Goal: Task Accomplishment & Management: Manage account settings

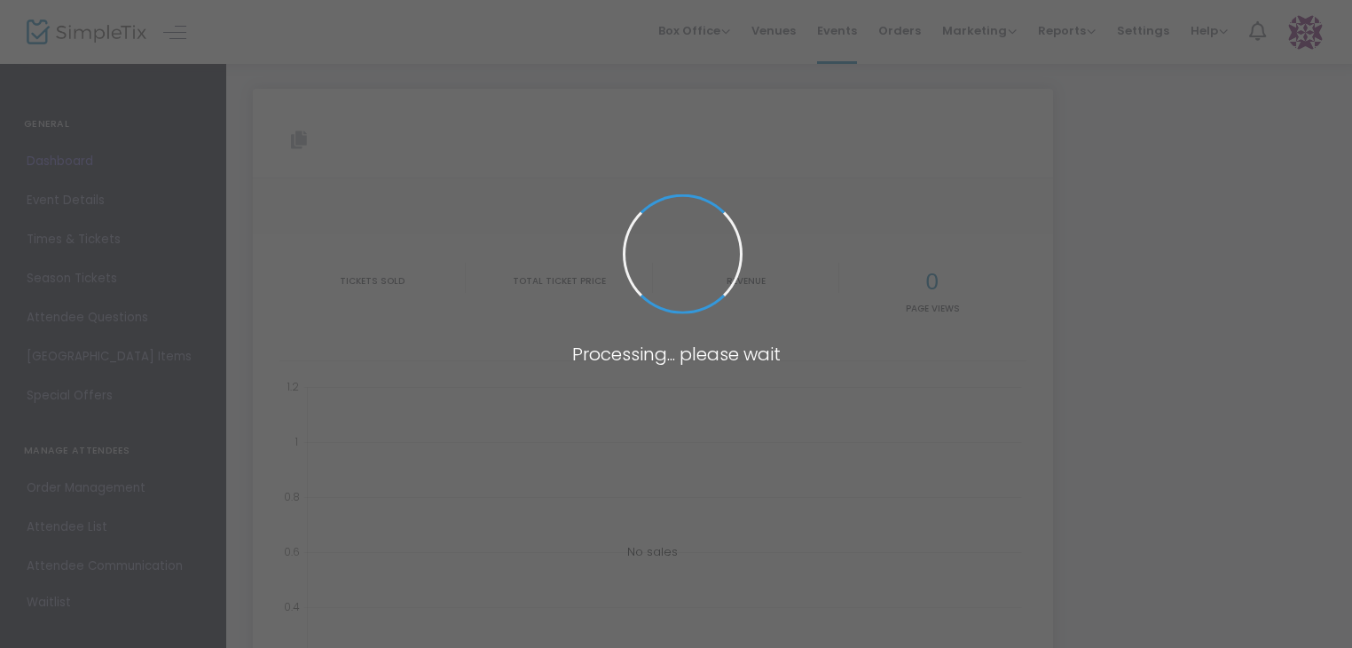
type input "[URL][DOMAIN_NAME]"
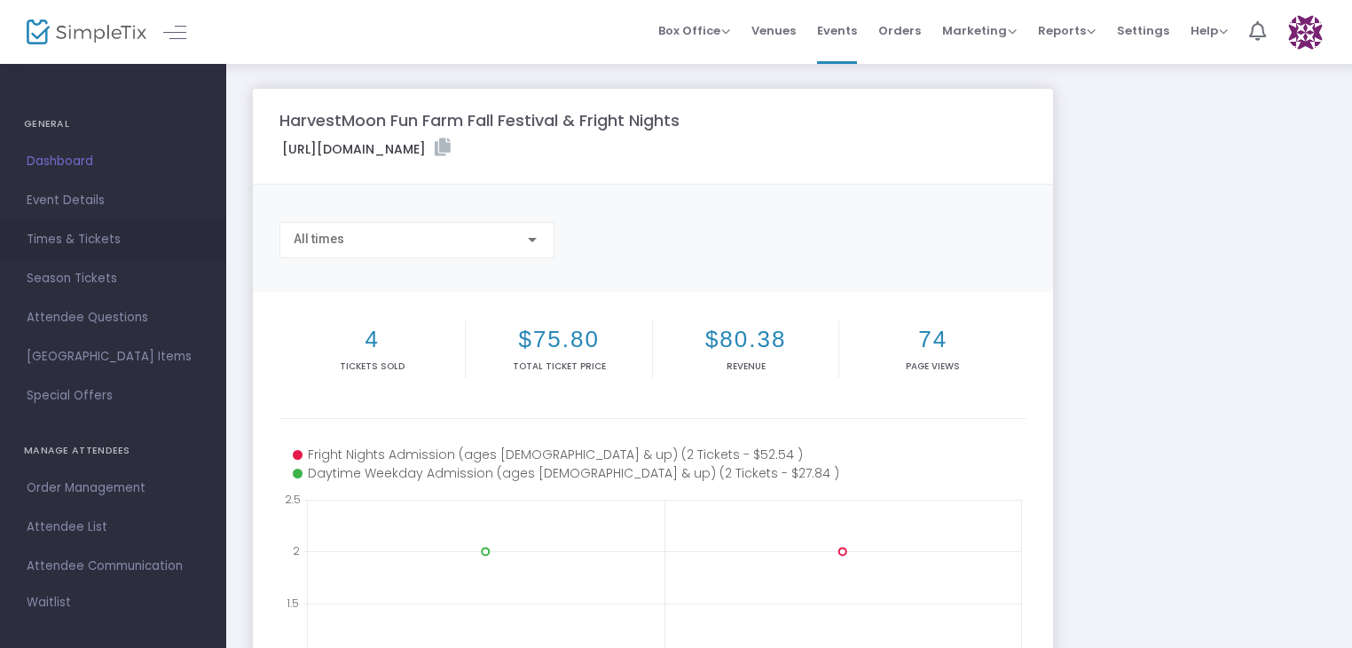
click at [55, 231] on span "Times & Tickets" at bounding box center [113, 239] width 173 height 23
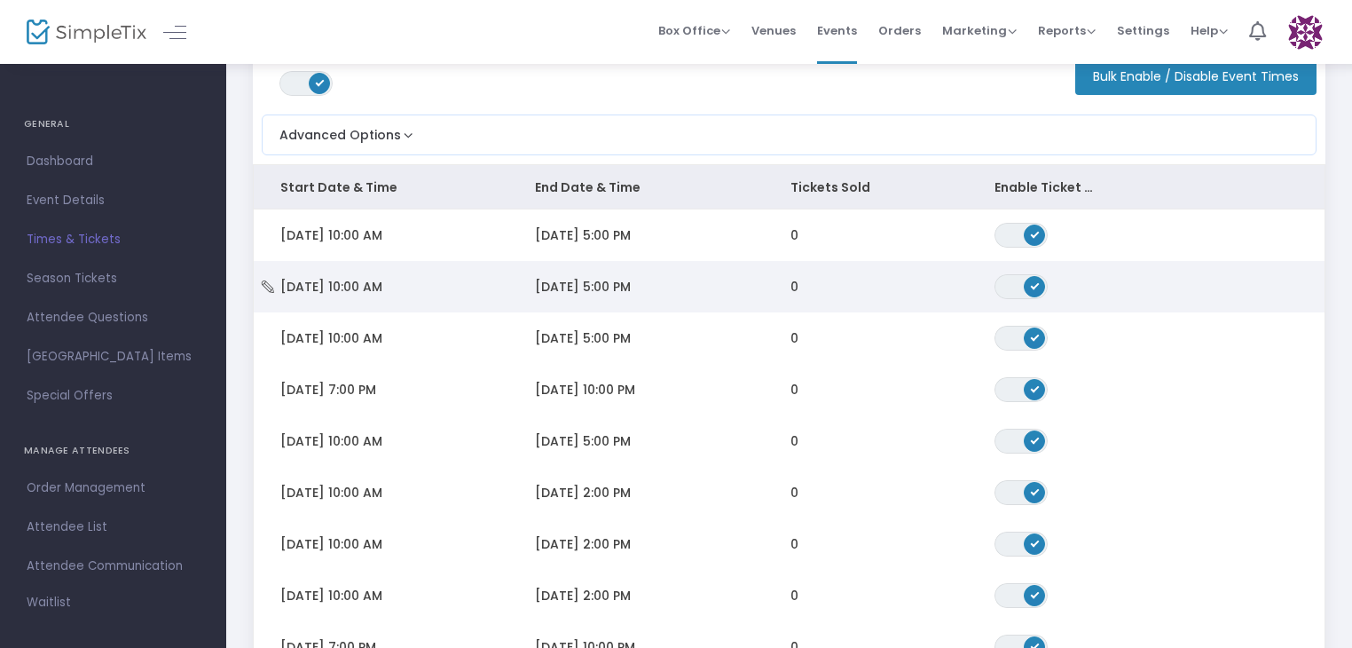
scroll to position [266, 0]
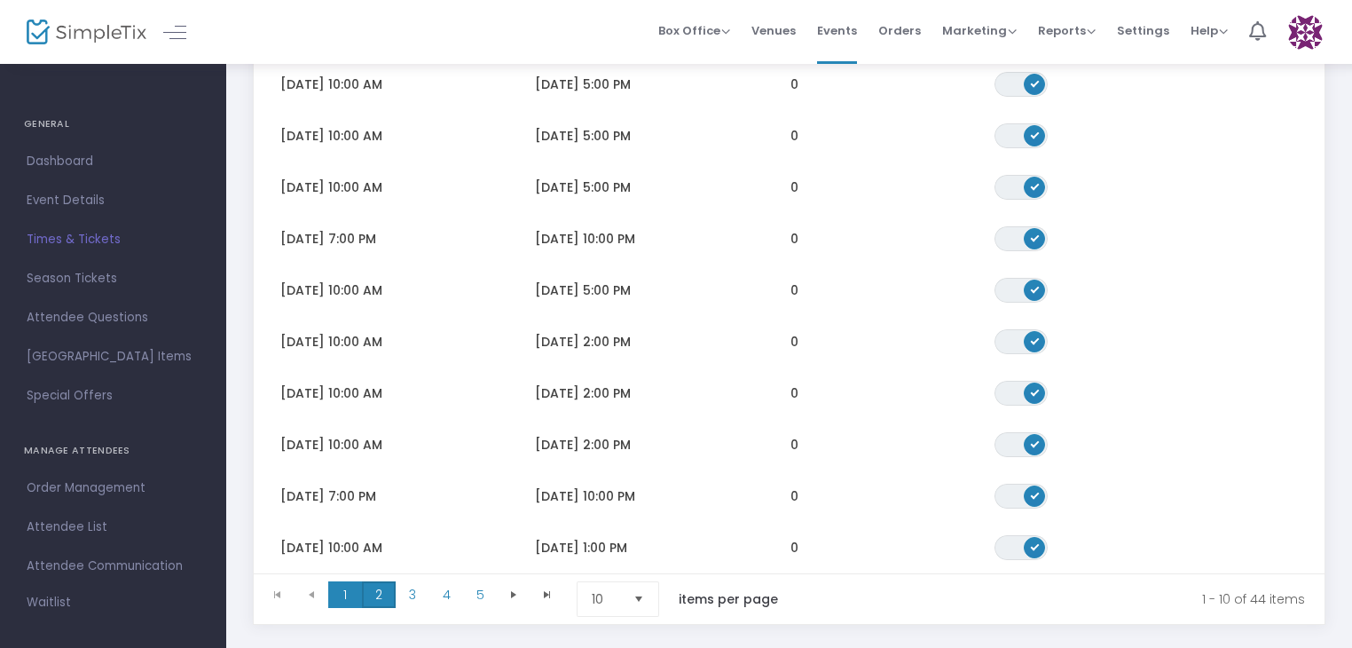
click at [375, 591] on span "2" at bounding box center [379, 594] width 34 height 27
click at [417, 602] on span "3" at bounding box center [413, 594] width 34 height 27
click at [376, 595] on span "2" at bounding box center [379, 594] width 34 height 27
click at [415, 598] on span "3" at bounding box center [413, 594] width 34 height 27
click at [438, 595] on span "4" at bounding box center [446, 594] width 34 height 27
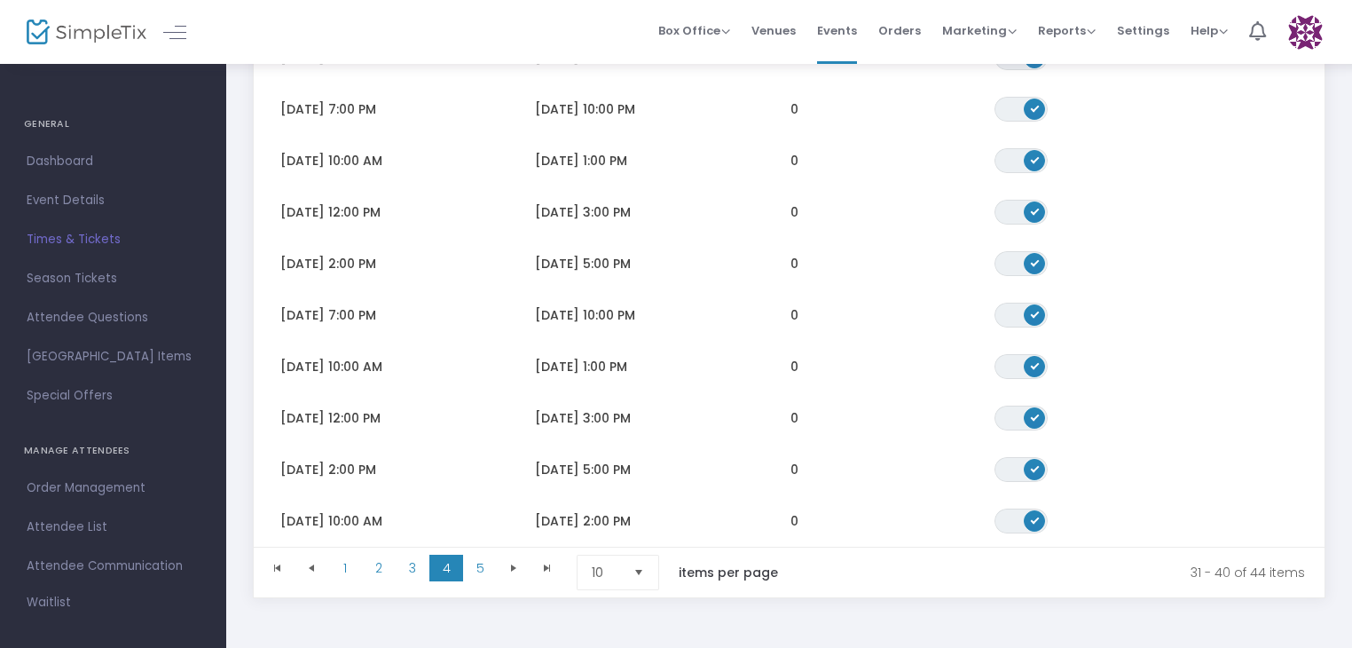
scroll to position [355, 0]
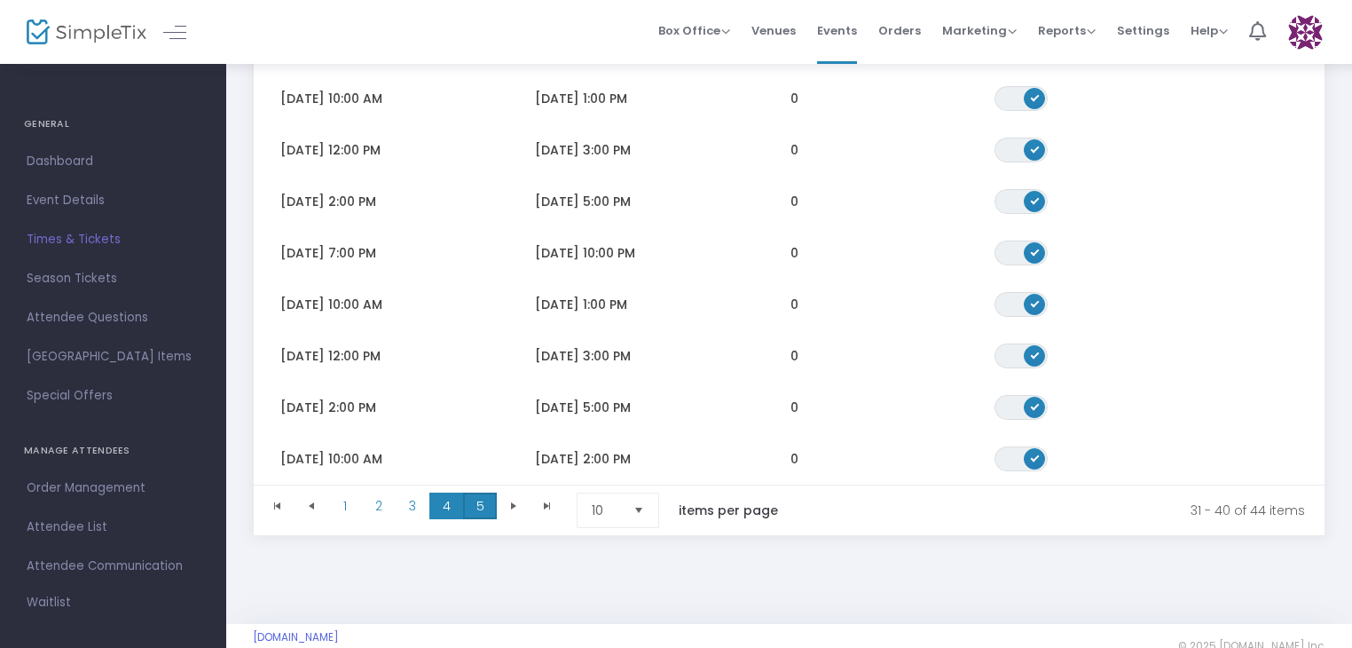
click at [472, 498] on span "5" at bounding box center [480, 505] width 34 height 27
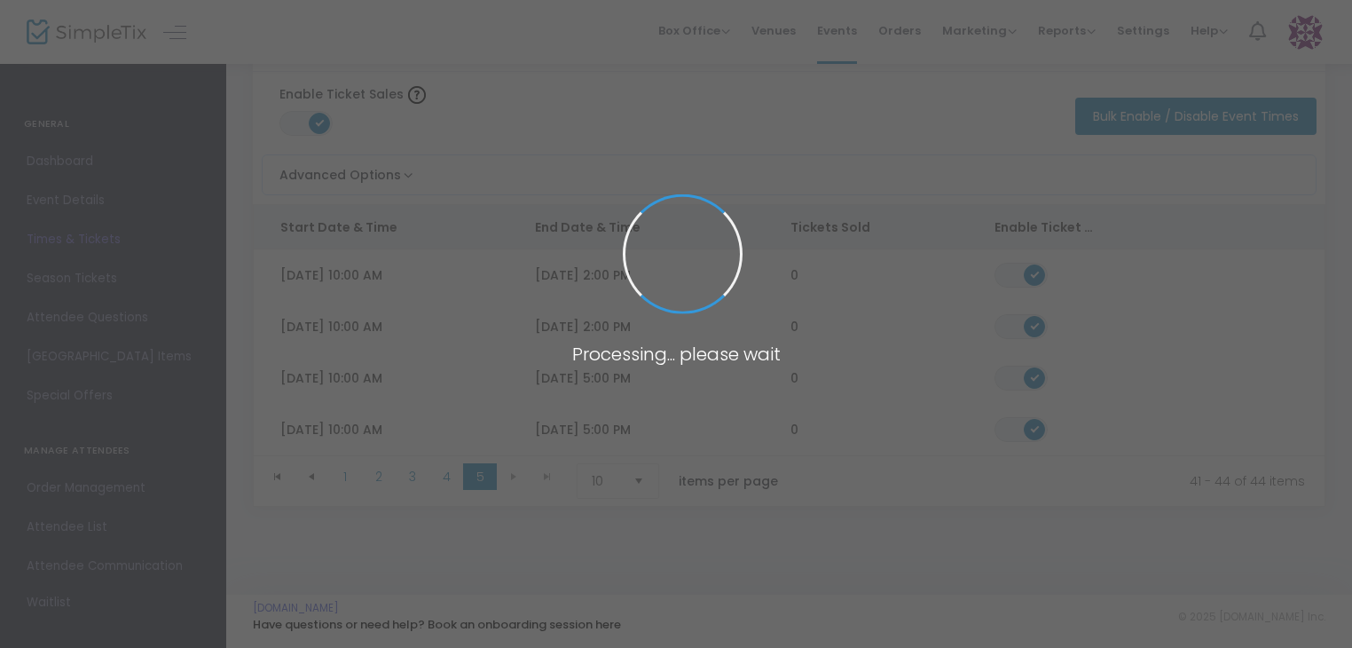
scroll to position [79, 0]
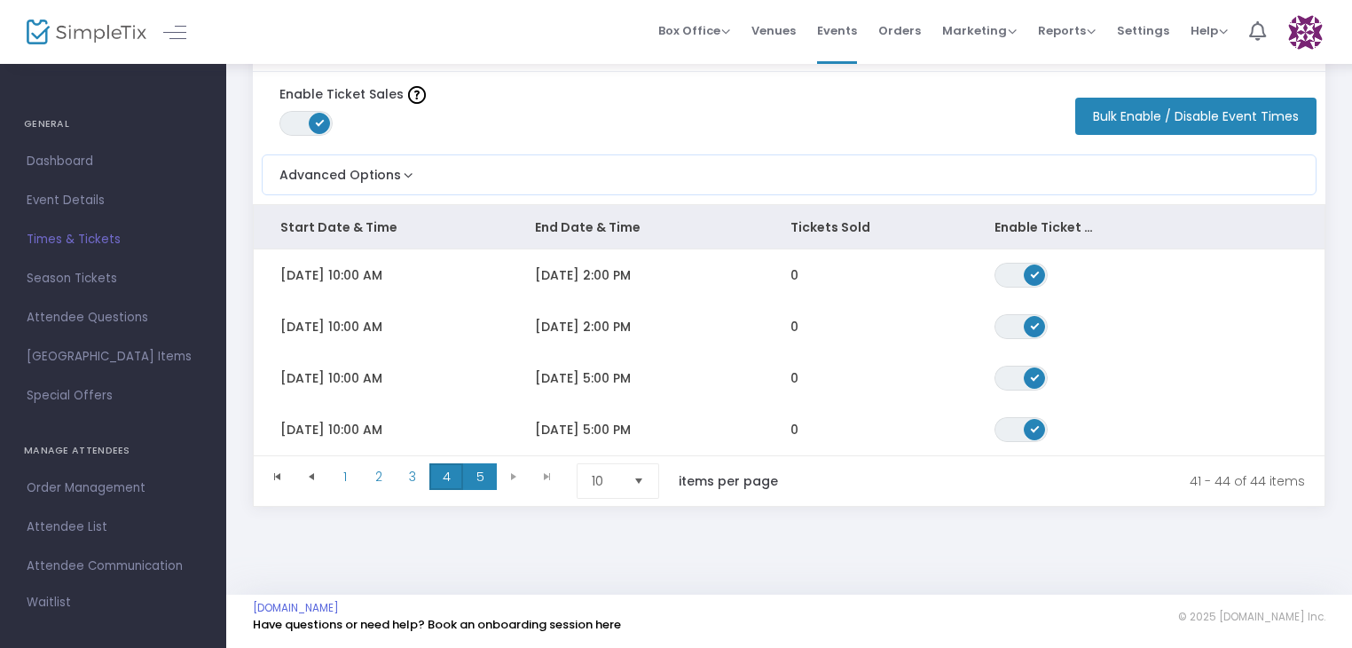
click at [451, 473] on span "4" at bounding box center [446, 476] width 34 height 27
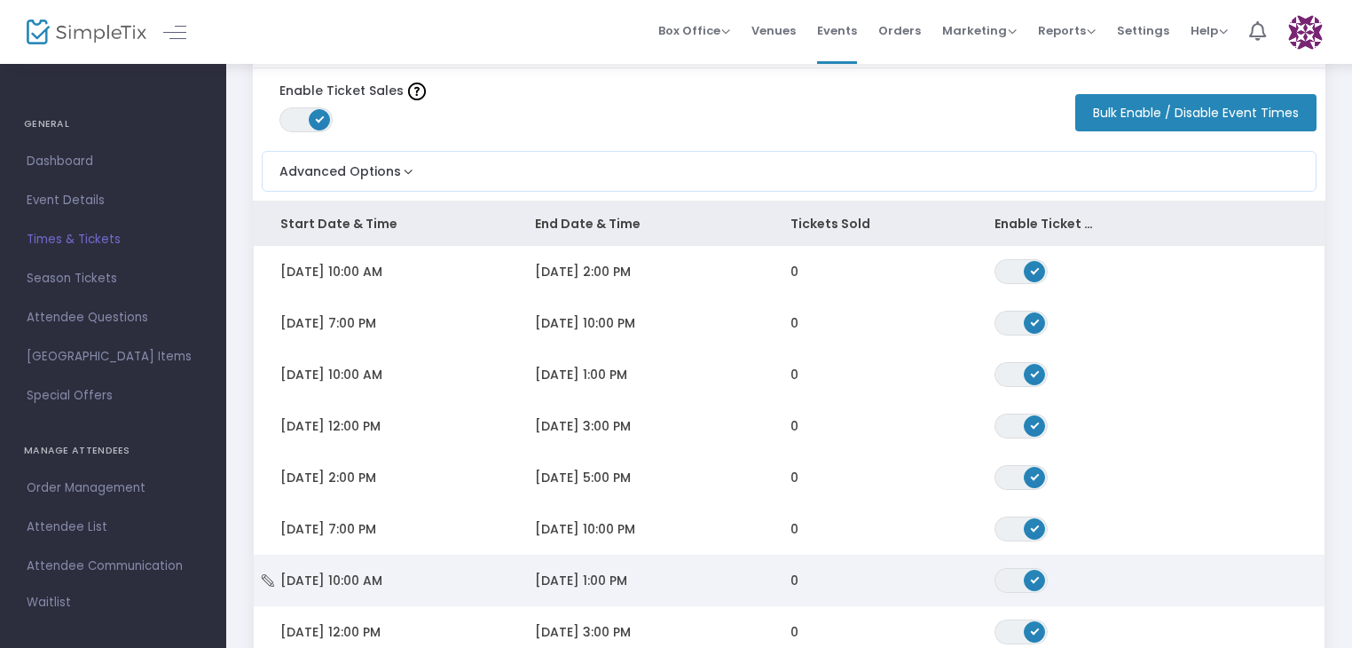
scroll to position [256, 0]
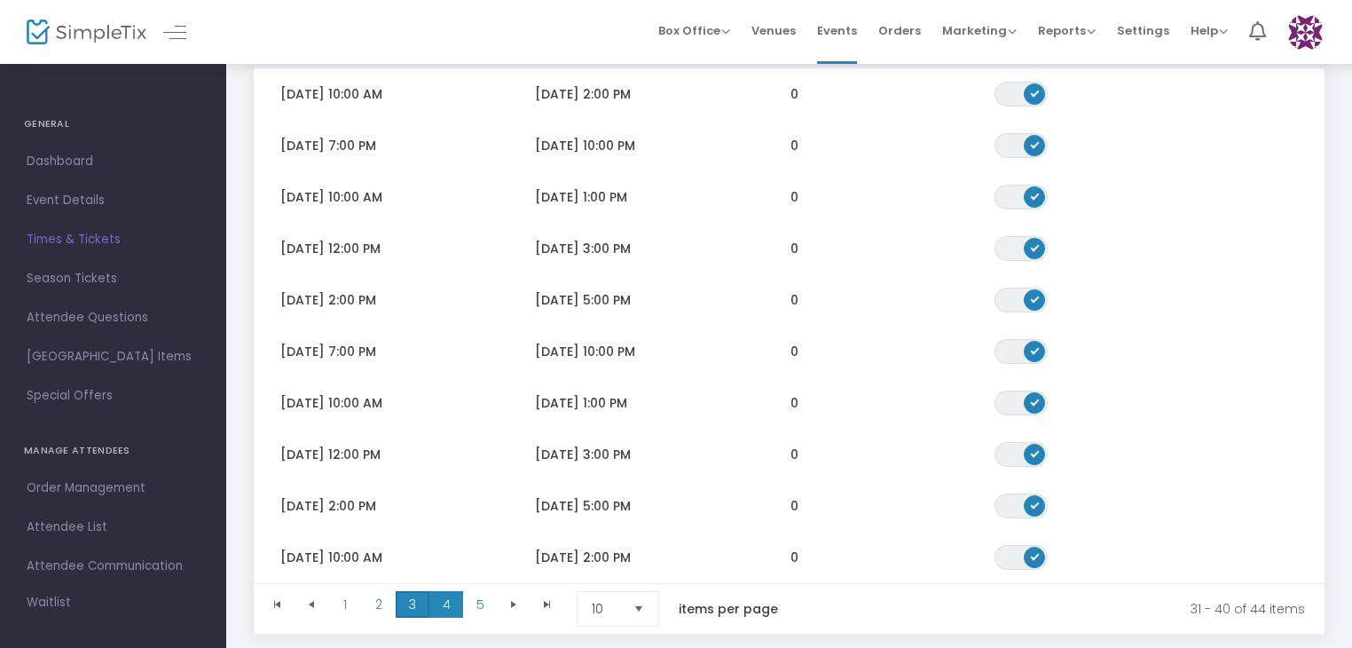
click at [416, 604] on span "3" at bounding box center [413, 604] width 34 height 27
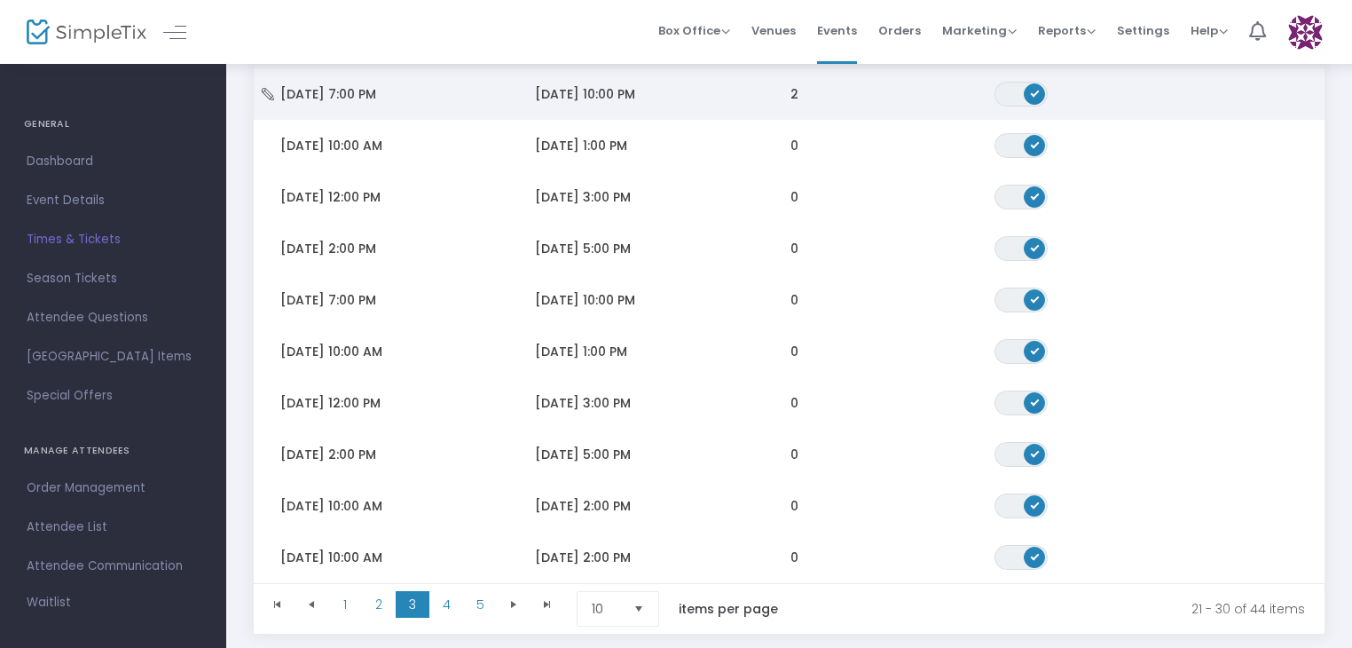
click at [376, 97] on span "[DATE] 7:00 PM" at bounding box center [328, 94] width 96 height 18
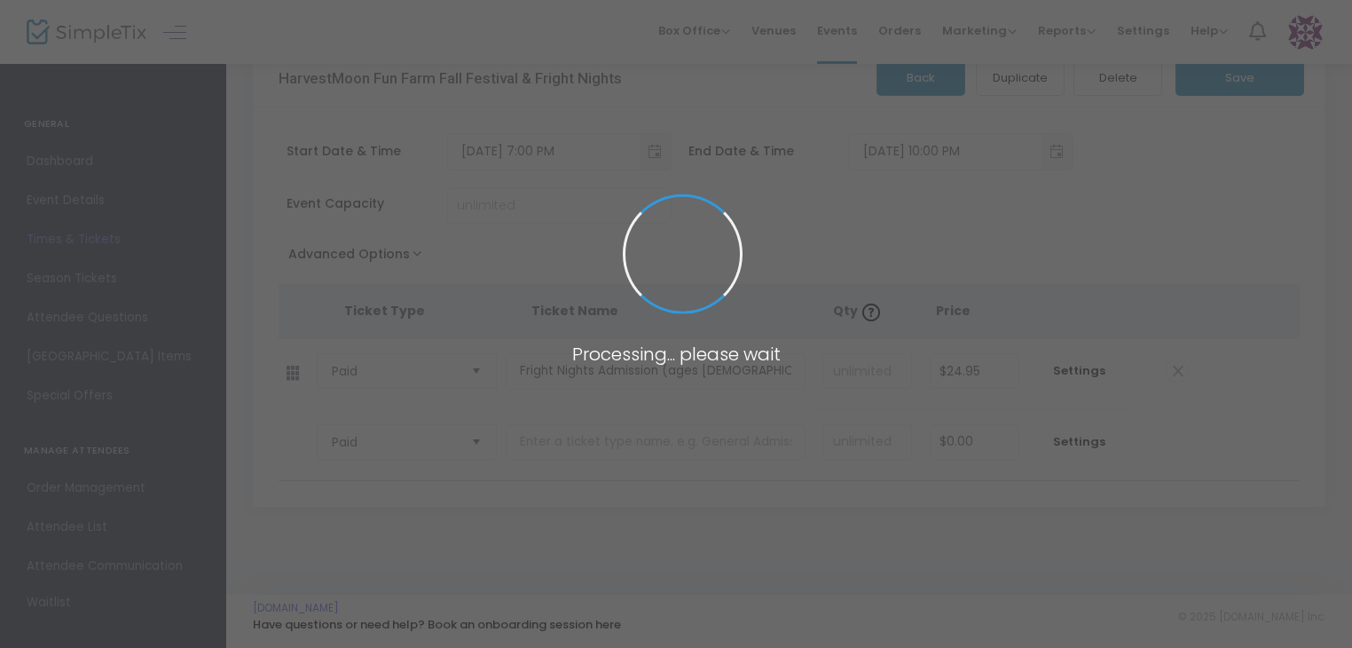
scroll to position [37, 0]
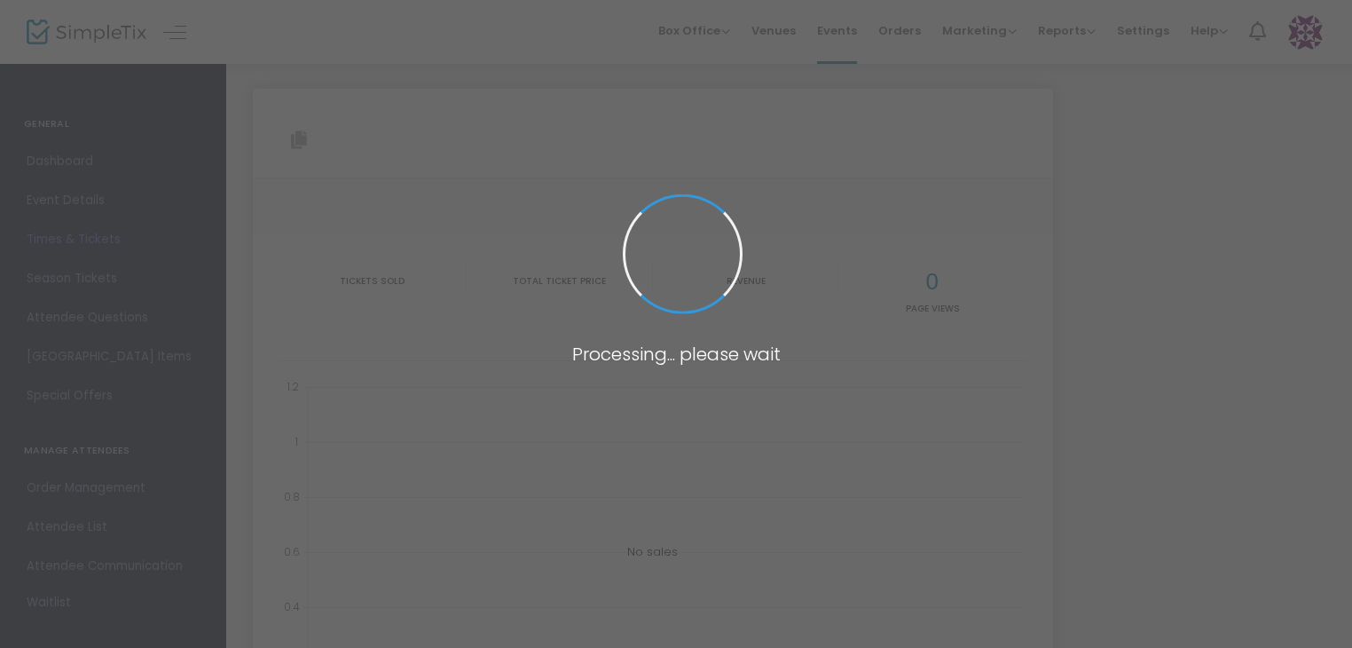
type input "[URL][DOMAIN_NAME]"
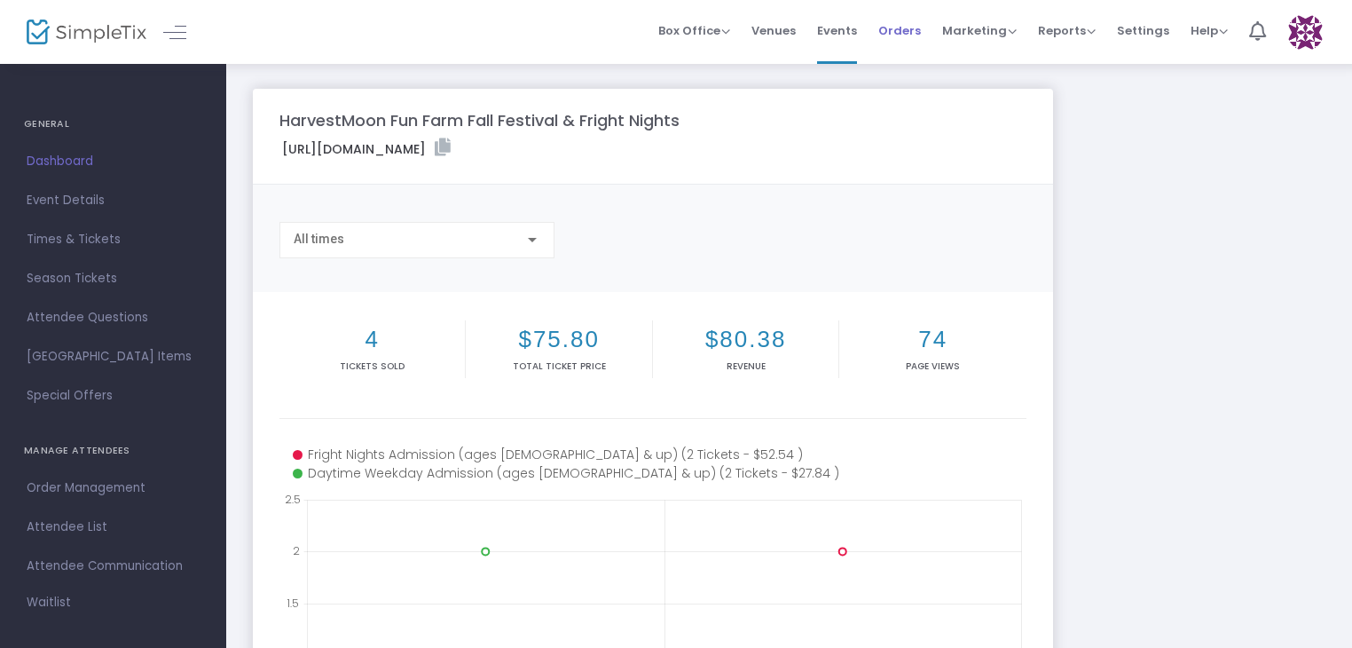
click at [905, 29] on span "Orders" at bounding box center [899, 30] width 43 height 45
